Goal: Task Accomplishment & Management: Complete application form

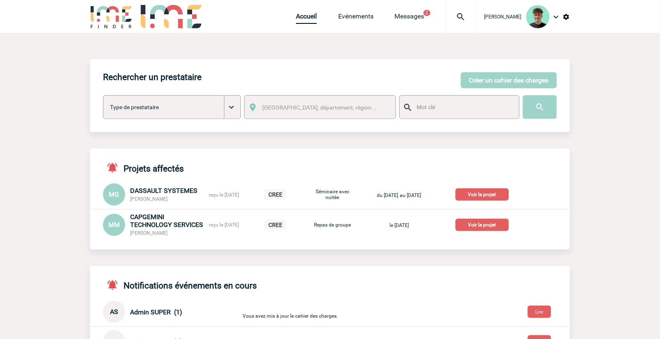
click at [474, 16] on img at bounding box center [461, 17] width 30 height 10
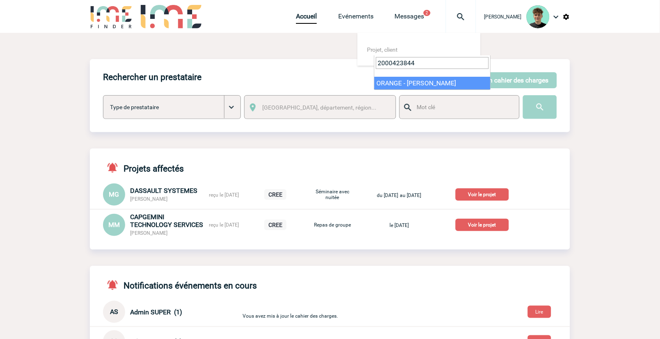
type input "2000423844"
select select "23345"
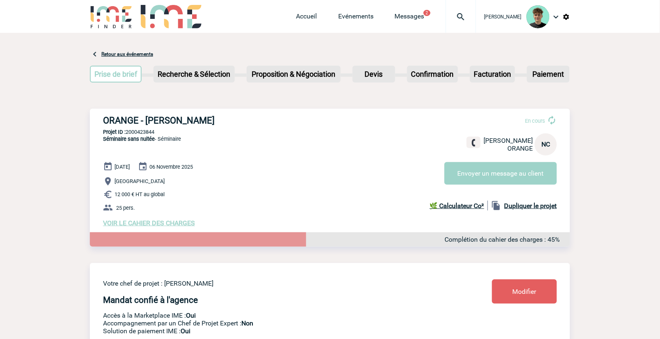
click at [158, 226] on span "VOIR LE CAHIER DES CHARGES" at bounding box center [149, 223] width 92 height 8
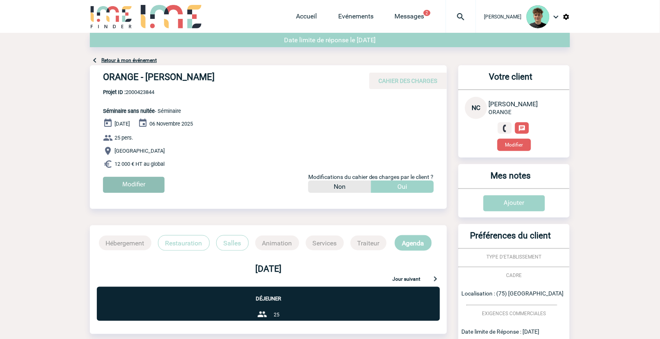
click at [130, 188] on input "Modifier" at bounding box center [134, 185] width 62 height 16
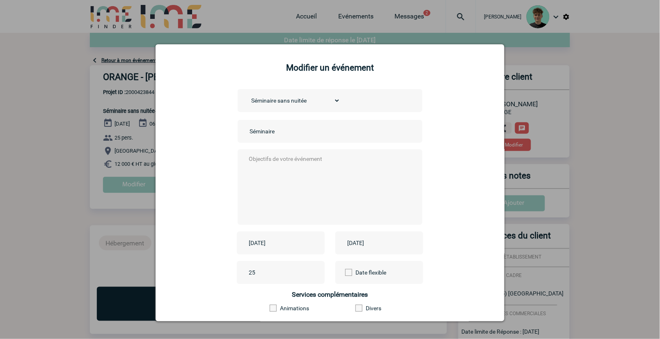
click at [281, 245] on input "2025-11-03" at bounding box center [275, 243] width 57 height 11
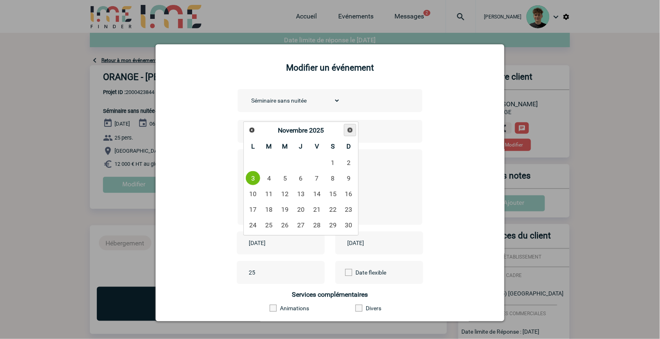
click at [347, 130] on span "Suivant" at bounding box center [350, 130] width 7 height 7
click at [252, 228] on link "26" at bounding box center [252, 224] width 15 height 15
type input "2026-01-26"
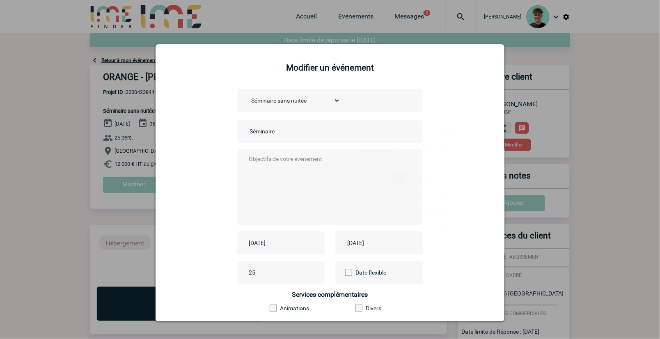
click at [391, 242] on input "2025-11-06" at bounding box center [373, 243] width 57 height 11
click at [452, 132] on link "Suivant" at bounding box center [448, 130] width 13 height 13
click at [383, 226] on link "28" at bounding box center [383, 224] width 15 height 15
type input "2026-01-28"
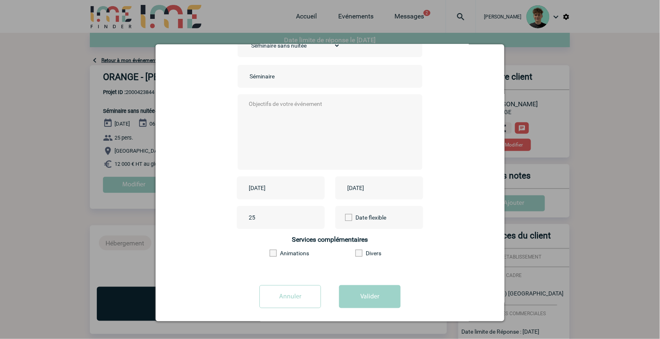
scroll to position [62, 0]
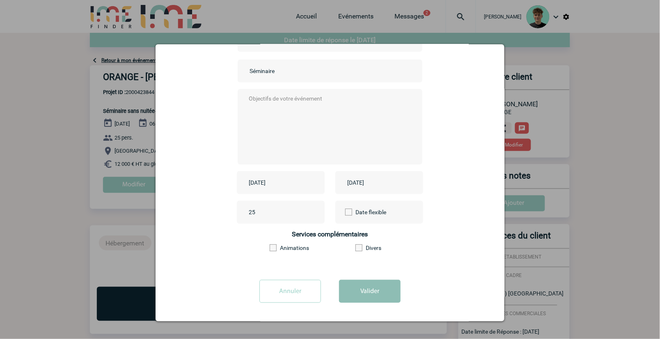
click at [367, 294] on button "Valider" at bounding box center [370, 291] width 62 height 23
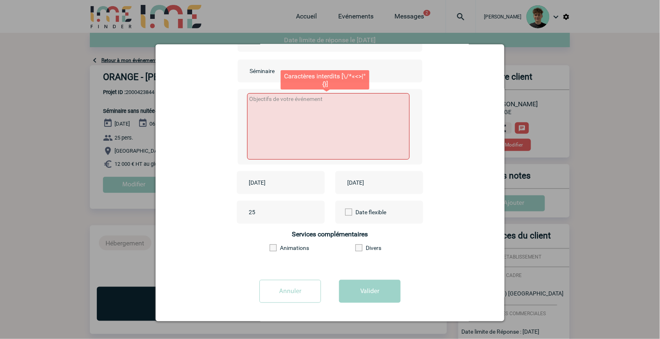
click at [300, 126] on textarea at bounding box center [328, 126] width 163 height 66
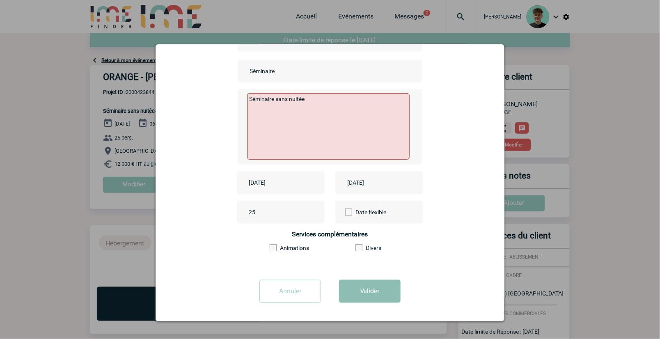
type textarea "Séminaire sans nuitée"
click at [366, 294] on button "Valider" at bounding box center [370, 291] width 62 height 23
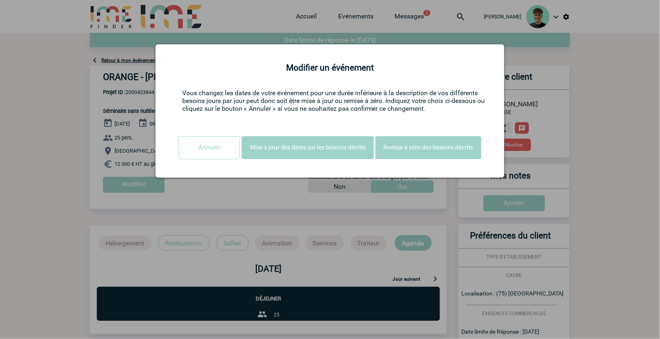
click at [356, 149] on button "Mise à jour des dates sur les besoins décrits" at bounding box center [308, 147] width 132 height 23
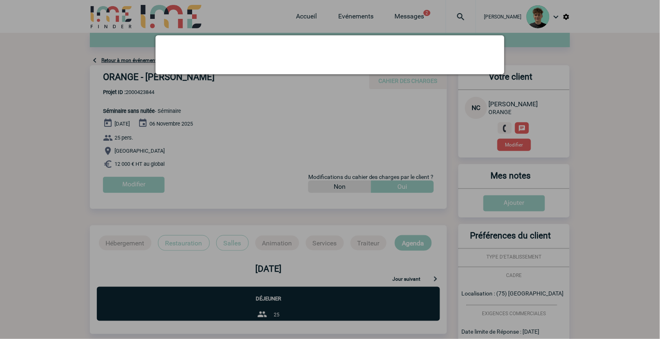
click at [387, 150] on div at bounding box center [330, 169] width 660 height 339
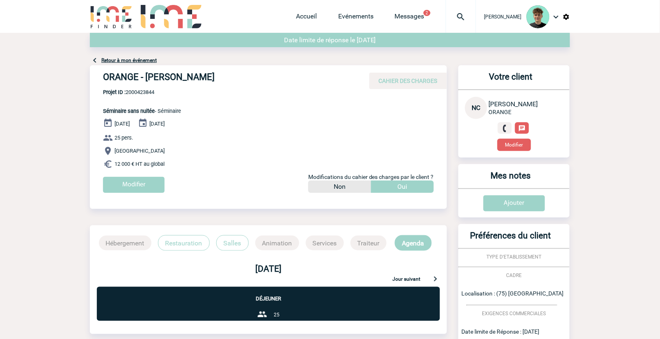
click at [185, 128] on div "26 Janvier 2026 28 Janvier 2026 25 pers. Paris 12 000 € HT au global Modifier M…" at bounding box center [275, 158] width 344 height 81
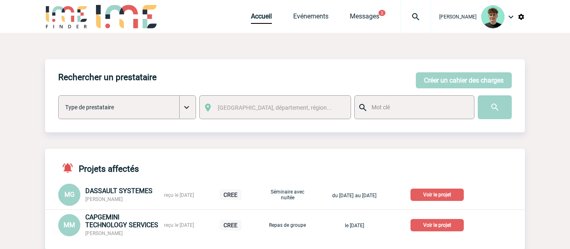
click at [448, 197] on p "Voir le projet" at bounding box center [437, 194] width 53 height 12
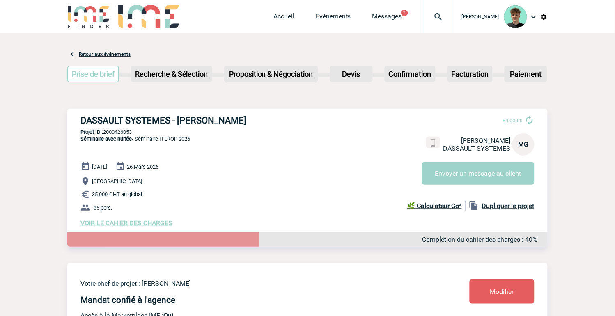
click at [94, 116] on h3 "DASSAULT SYSTEMES - Marie-Lou GERIN" at bounding box center [203, 120] width 246 height 10
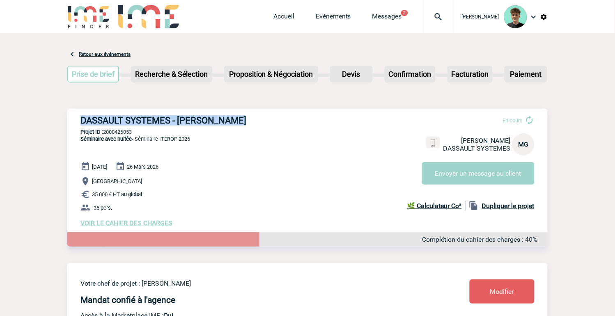
drag, startPoint x: 94, startPoint y: 116, endPoint x: 245, endPoint y: 115, distance: 150.6
click at [245, 115] on h3 "DASSAULT SYSTEMES - Marie-Lou GERIN" at bounding box center [203, 120] width 246 height 10
copy div "DASSAULT SYSTEMES - Marie-Lou GERIN"
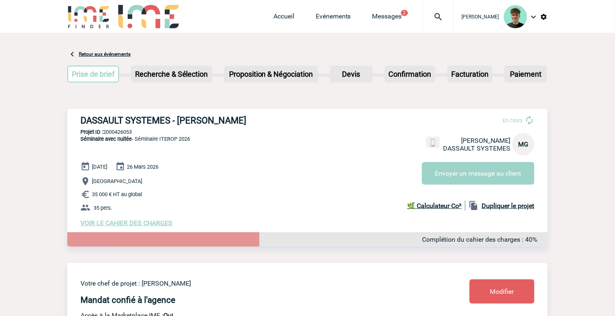
click at [121, 130] on p "Projet ID : 2000426053" at bounding box center [307, 132] width 480 height 6
copy p "2000426053"
click at [156, 140] on span "Séminaire avec nuitée - Séminaire ITEROP 2026" at bounding box center [135, 139] width 110 height 6
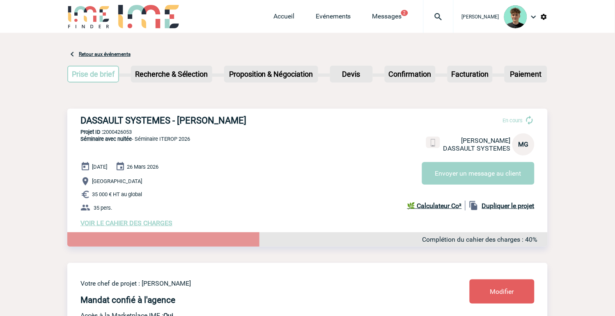
drag, startPoint x: 156, startPoint y: 140, endPoint x: 186, endPoint y: 143, distance: 30.5
click at [186, 142] on span "Séminaire avec nuitée - Séminaire ITEROP 2026" at bounding box center [135, 139] width 110 height 6
copy span "Séminaire ITEROP 2026"
click at [294, 13] on link "Accueil" at bounding box center [283, 17] width 21 height 11
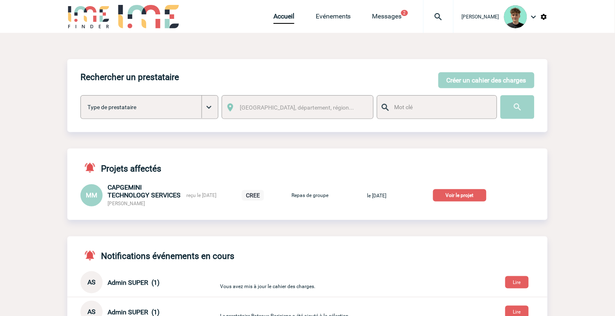
drag, startPoint x: 280, startPoint y: 156, endPoint x: 284, endPoint y: 158, distance: 4.4
click at [280, 156] on div "Projets affectés MM CAPGEMINI TECHNOLOGY SERVICES Marie-Elisabeth MONTBARBON re…" at bounding box center [307, 178] width 480 height 58
click at [482, 199] on p "Voir le projet" at bounding box center [459, 195] width 53 height 12
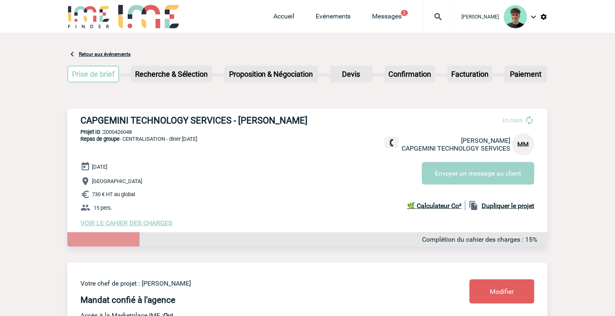
click at [216, 123] on h3 "CAPGEMINI TECHNOLOGY SERVICES - [PERSON_NAME]" at bounding box center [203, 120] width 246 height 10
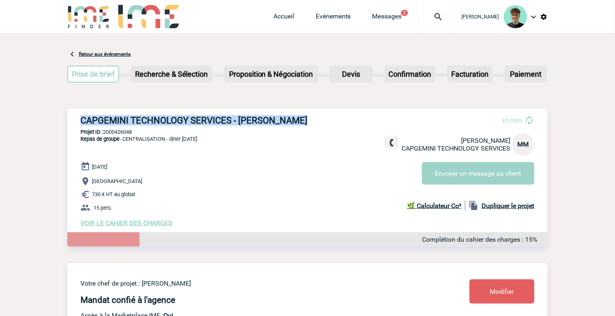
click at [216, 123] on h3 "CAPGEMINI TECHNOLOGY SERVICES - [PERSON_NAME]" at bounding box center [203, 120] width 246 height 10
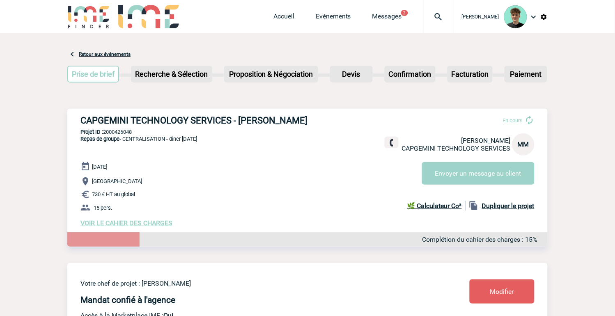
click at [203, 122] on h3 "CAPGEMINI TECHNOLOGY SERVICES - [PERSON_NAME]" at bounding box center [203, 120] width 246 height 10
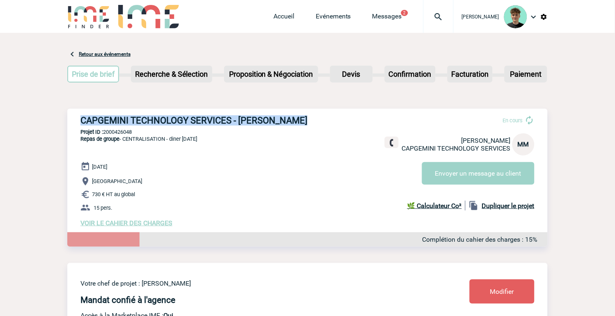
click at [203, 122] on h3 "CAPGEMINI TECHNOLOGY SERVICES - [PERSON_NAME]" at bounding box center [203, 120] width 246 height 10
click at [119, 124] on h3 "CAPGEMINI TECHNOLOGY SERVICES - [PERSON_NAME]" at bounding box center [203, 120] width 246 height 10
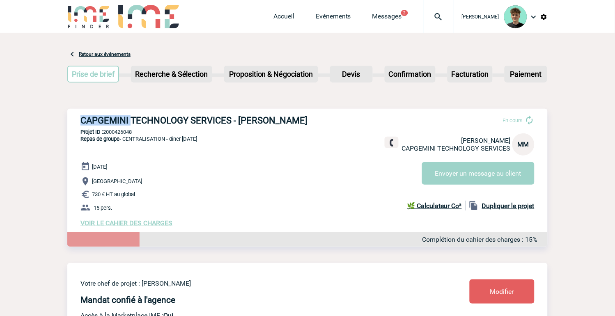
click at [119, 124] on h3 "CAPGEMINI TECHNOLOGY SERVICES - [PERSON_NAME]" at bounding box center [203, 120] width 246 height 10
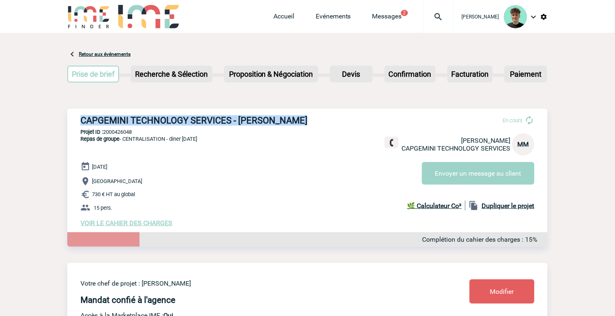
click at [119, 124] on h3 "CAPGEMINI TECHNOLOGY SERVICES - [PERSON_NAME]" at bounding box center [203, 120] width 246 height 10
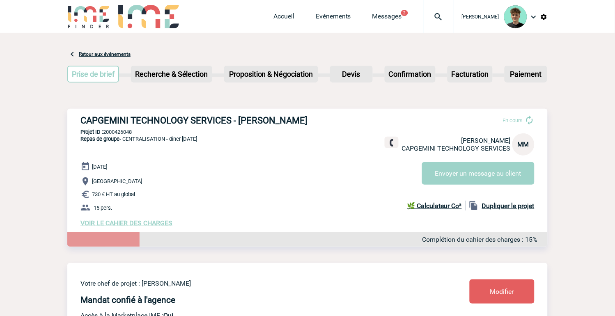
click at [120, 135] on p "Projet ID : 2000426048" at bounding box center [307, 132] width 480 height 6
copy p "2000426048"
